Goal: Task Accomplishment & Management: Manage account settings

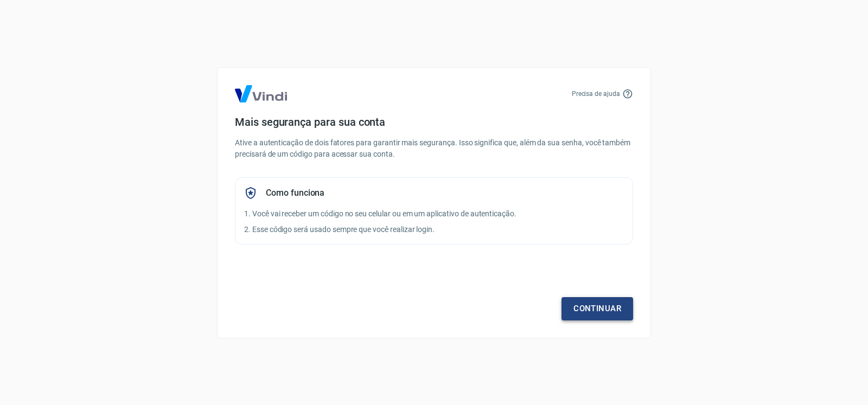
click at [621, 310] on link "Continuar" at bounding box center [598, 308] width 72 height 23
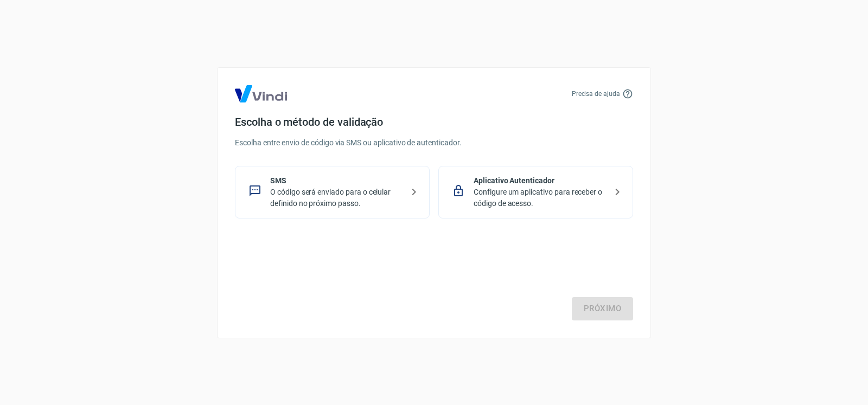
click at [367, 192] on p "O código será enviado para o celular definido no próximo passo." at bounding box center [336, 198] width 133 height 23
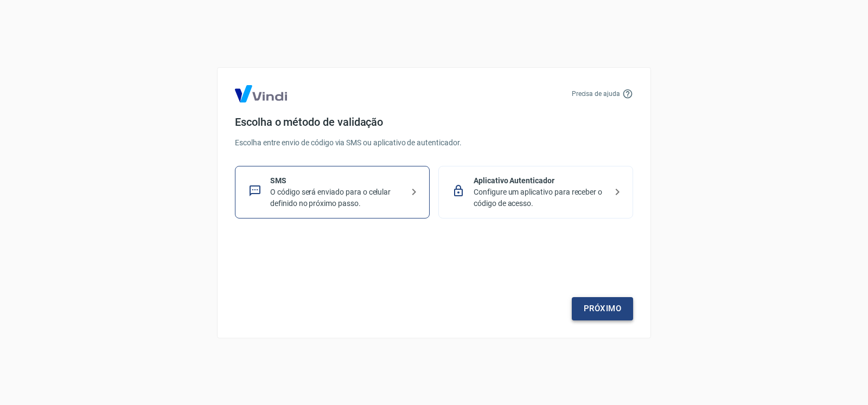
click at [621, 310] on link "Próximo" at bounding box center [602, 308] width 61 height 23
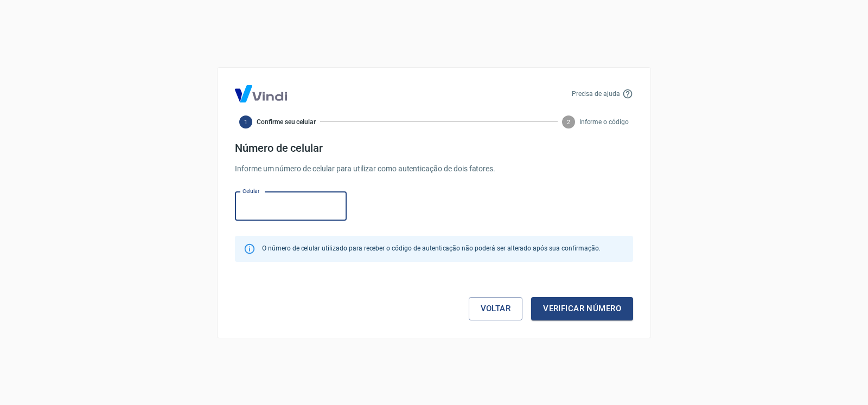
click at [301, 209] on input "Celular" at bounding box center [291, 206] width 112 height 29
type input "[PHONE_NUMBER]"
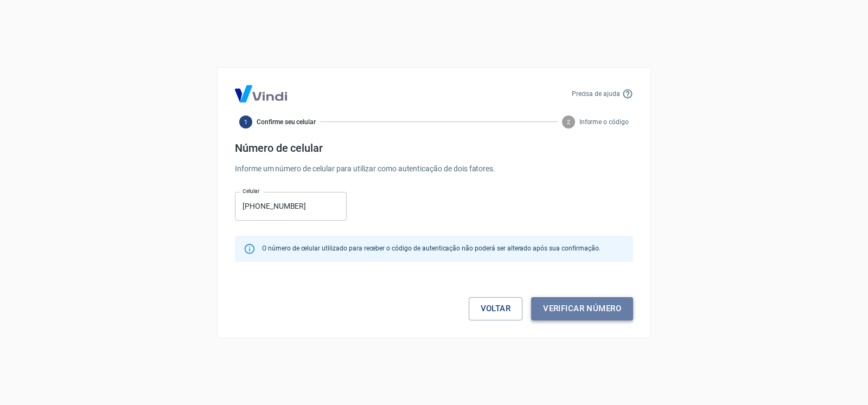
click at [601, 308] on button "Verificar número" at bounding box center [582, 308] width 102 height 23
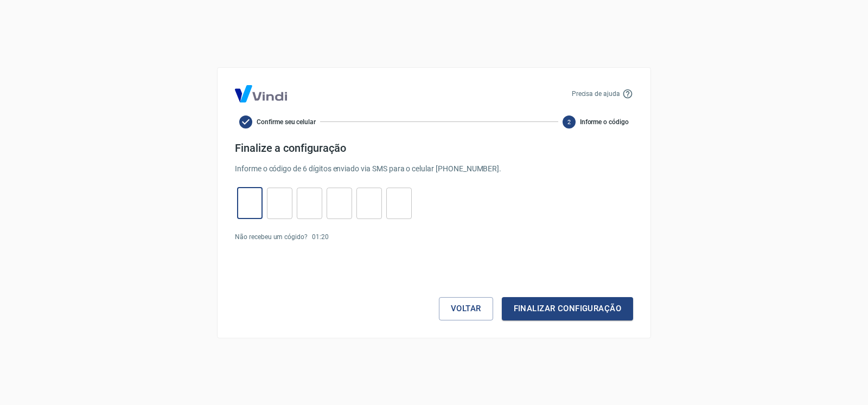
click at [257, 197] on input "tel" at bounding box center [250, 203] width 26 height 23
type input "0"
type input "4"
type input "8"
type input "1"
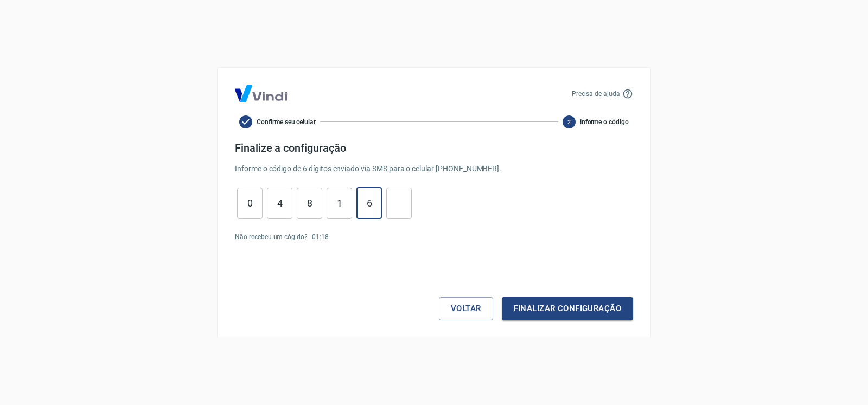
type input "6"
type input "7"
click at [641, 312] on div "Precisa de ajuda Confirme seu celular 2 Informe o código Finalize a configuraçã…" at bounding box center [434, 202] width 434 height 271
click at [621, 306] on button "Finalizar configuração" at bounding box center [567, 308] width 131 height 23
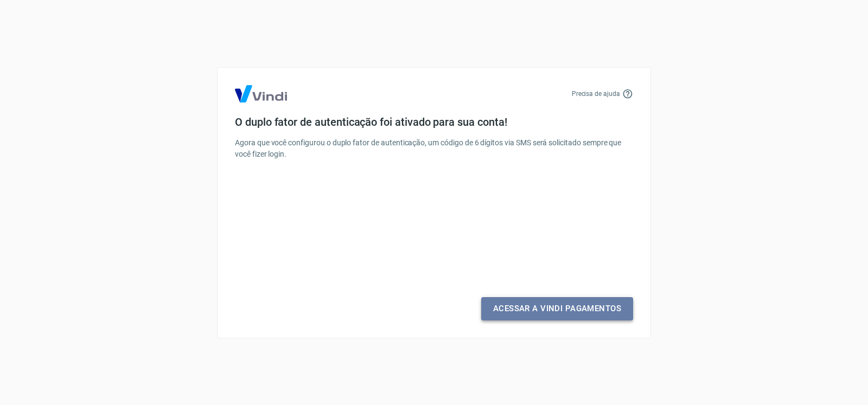
click at [620, 306] on link "Acessar a Vindi Pagamentos" at bounding box center [557, 308] width 152 height 23
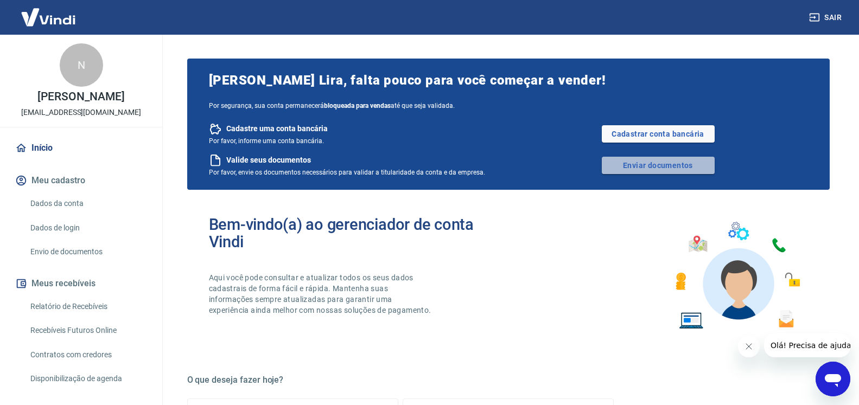
click at [690, 168] on link "Enviar documentos" at bounding box center [658, 165] width 113 height 17
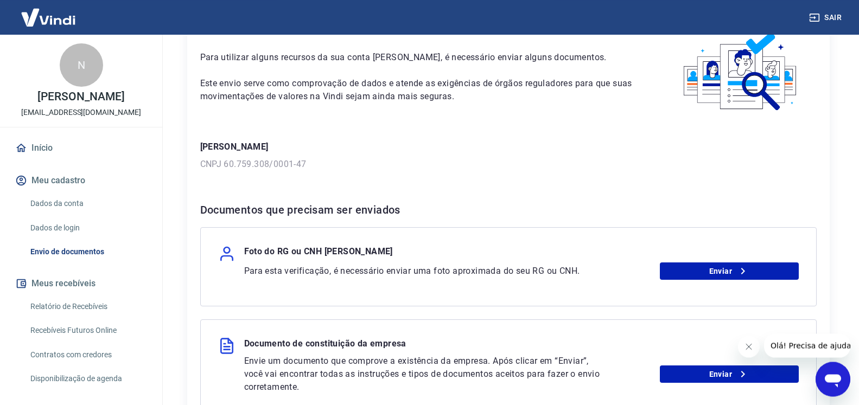
scroll to position [111, 0]
